Goal: Task Accomplishment & Management: Manage account settings

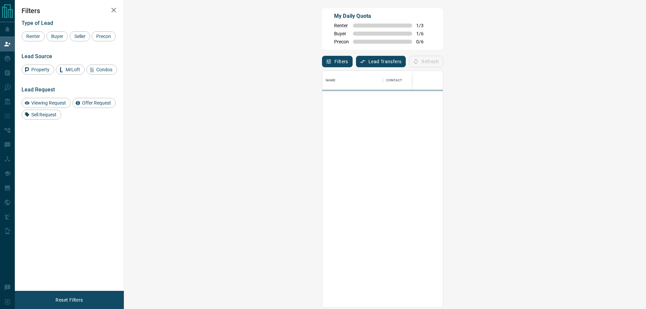
scroll to position [232, 502]
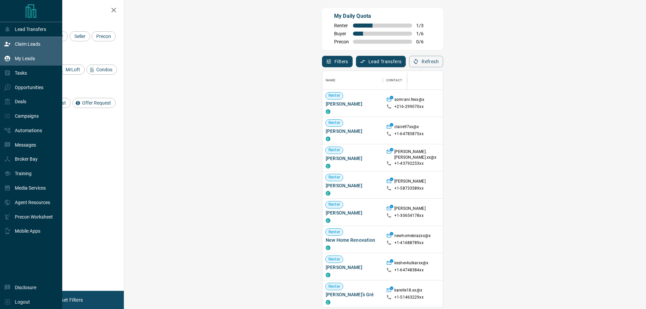
click at [13, 56] on div "My Leads" at bounding box center [19, 58] width 31 height 11
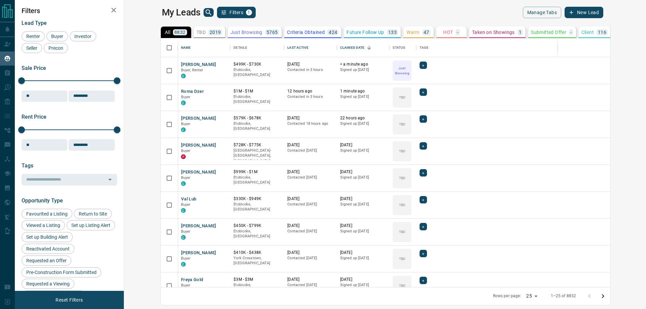
scroll to position [244, 514]
click at [181, 64] on button "[PERSON_NAME]" at bounding box center [198, 65] width 35 height 6
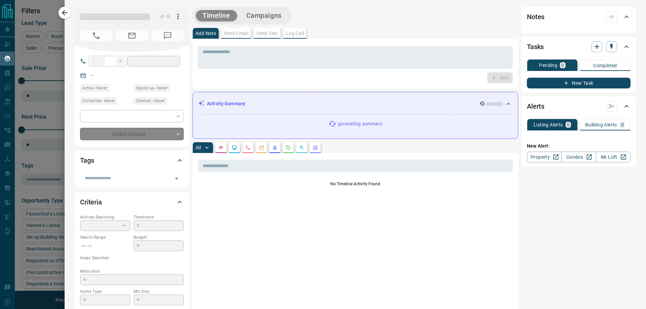
type input "**"
type input "**********"
type input "*"
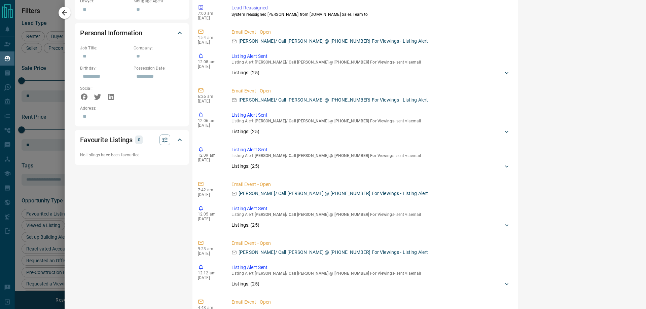
scroll to position [0, 0]
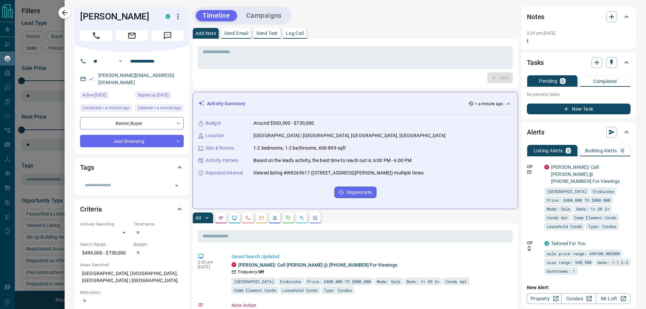
click at [270, 21] on div "Timeline Campaigns" at bounding box center [242, 16] width 95 height 14
click at [273, 15] on button "Campaigns" at bounding box center [264, 15] width 49 height 11
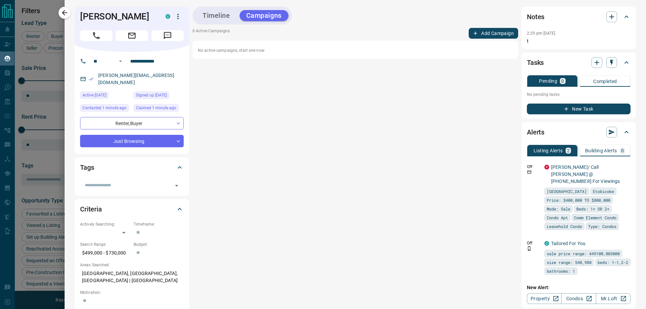
click at [480, 34] on button "Add Campaign" at bounding box center [493, 33] width 49 height 11
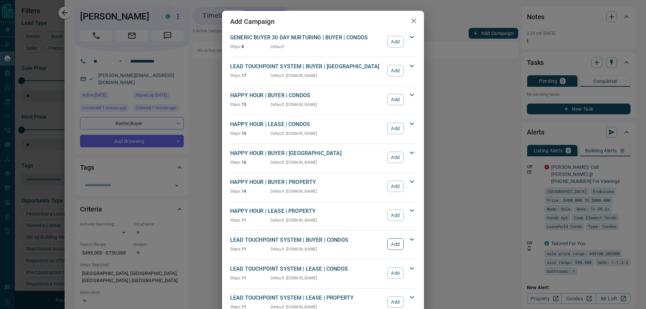
click at [394, 249] on button "Add" at bounding box center [395, 244] width 16 height 11
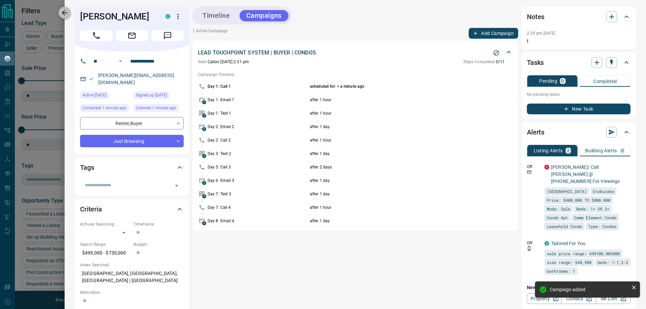
click at [70, 14] on button "button" at bounding box center [65, 13] width 12 height 12
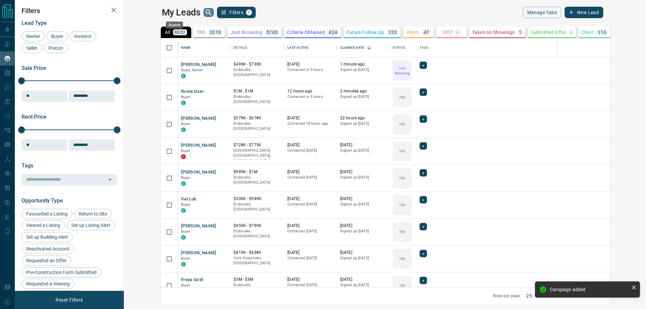
click at [205, 11] on icon "search button" at bounding box center [209, 12] width 8 height 8
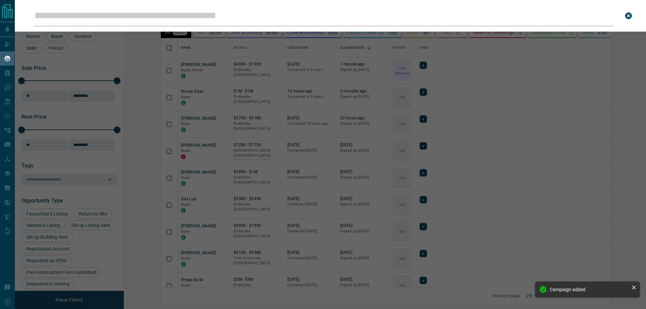
type input "**********"
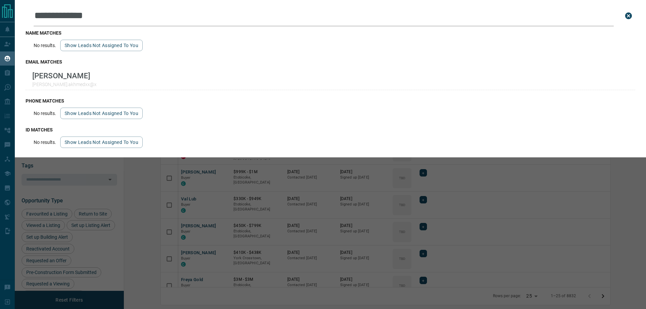
click at [627, 11] on button "close search bar" at bounding box center [628, 15] width 13 height 13
